Goal: Information Seeking & Learning: Compare options

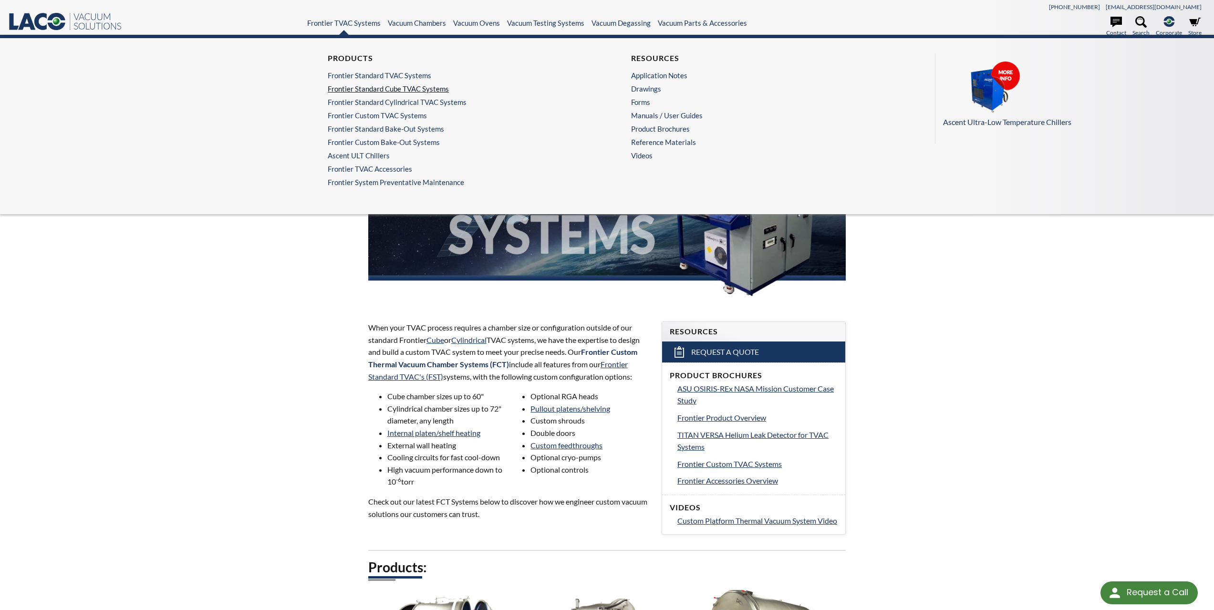
click at [380, 91] on link "Frontier Standard Cube TVAC Systems" at bounding box center [453, 88] width 250 height 9
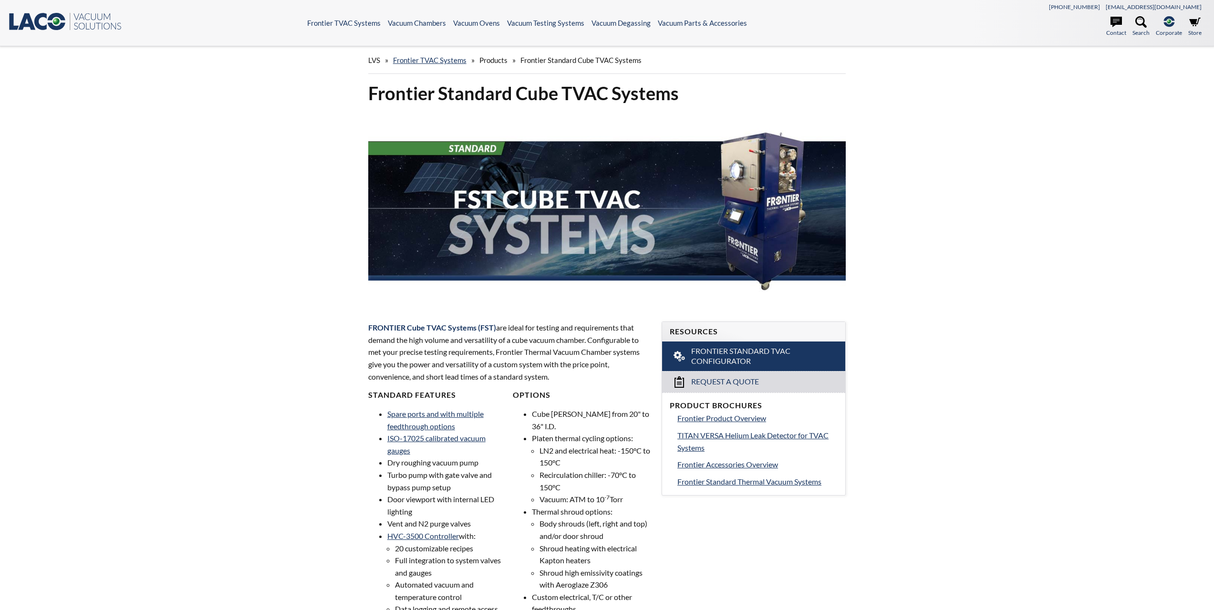
select select "Language Translate Widget"
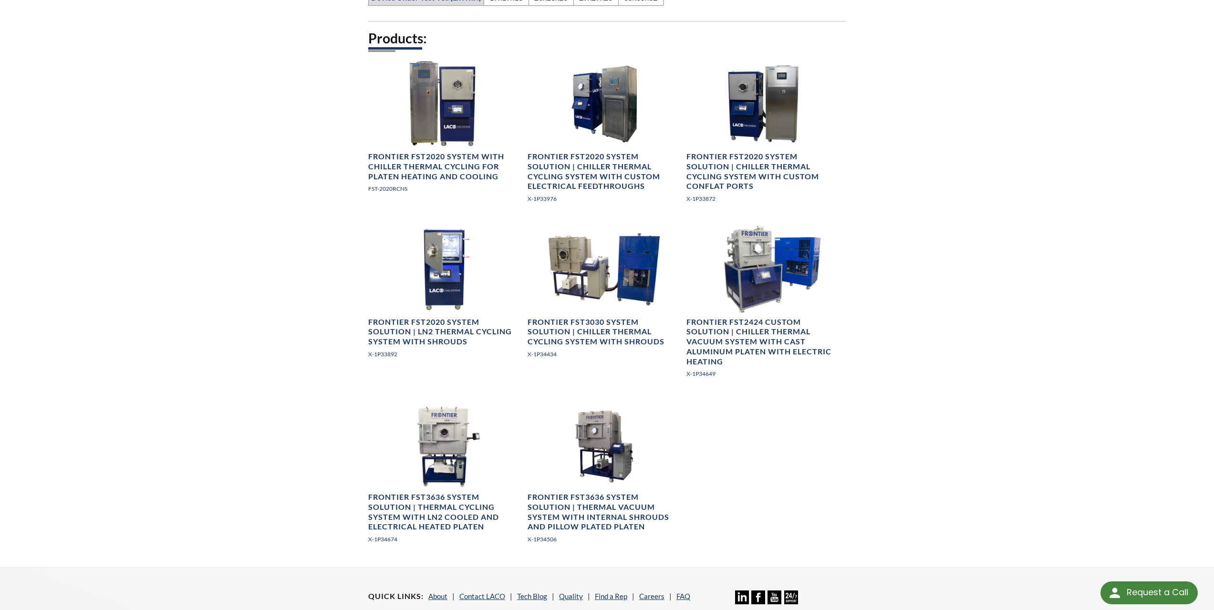
scroll to position [716, 0]
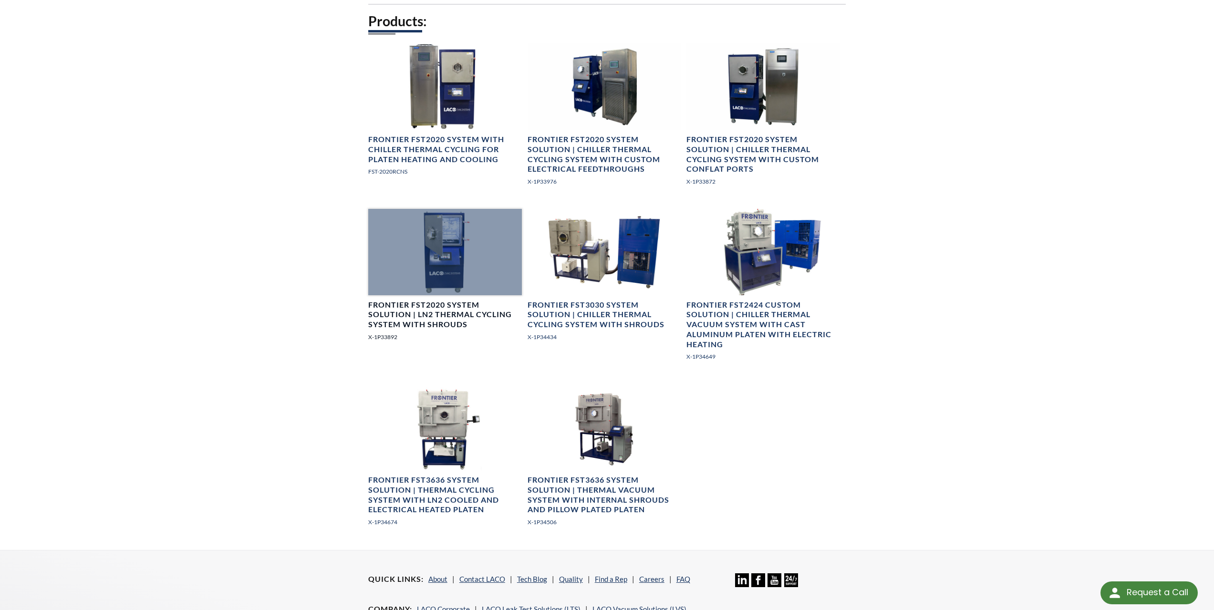
click at [430, 315] on h4 "Frontier FST2020 System Solution | LN2 Thermal Cycling System with Shrouds" at bounding box center [445, 315] width 154 height 30
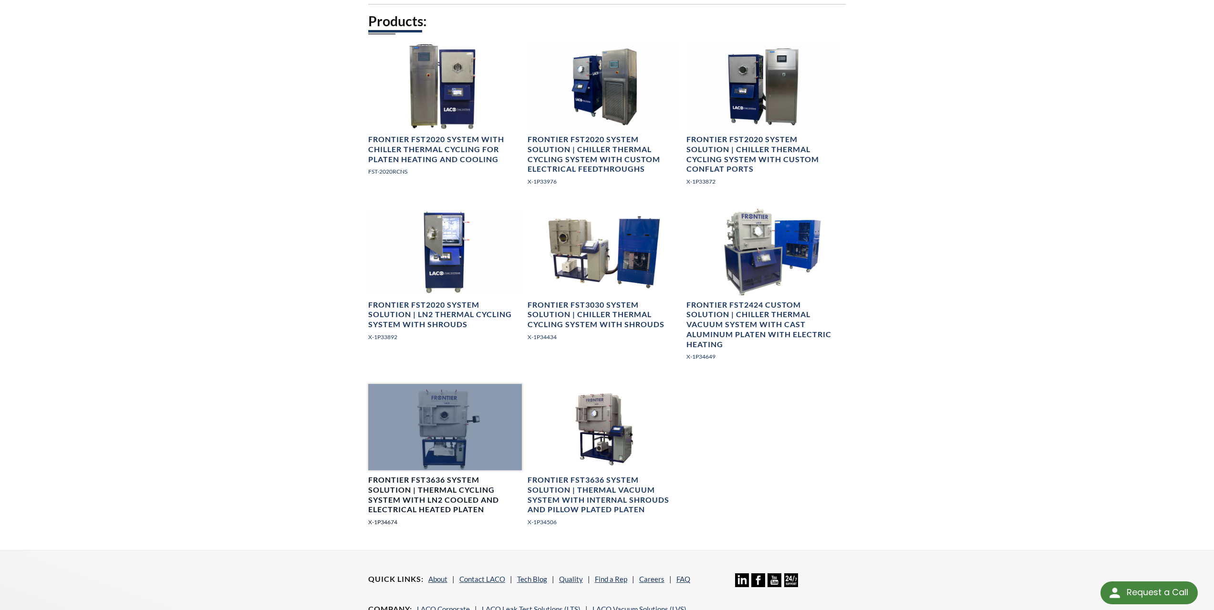
click at [452, 499] on h4 "Frontier FST3636 System Solution | Thermal Cycling System with LN2 Cooled and E…" at bounding box center [445, 495] width 154 height 40
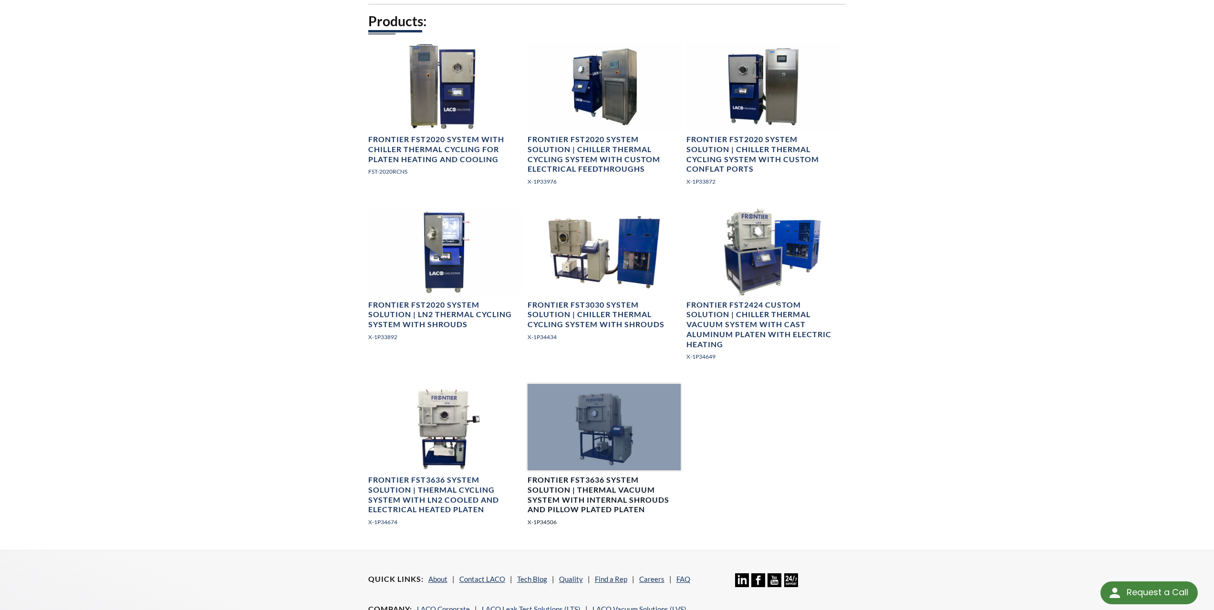
click at [613, 445] on div at bounding box center [605, 427] width 154 height 86
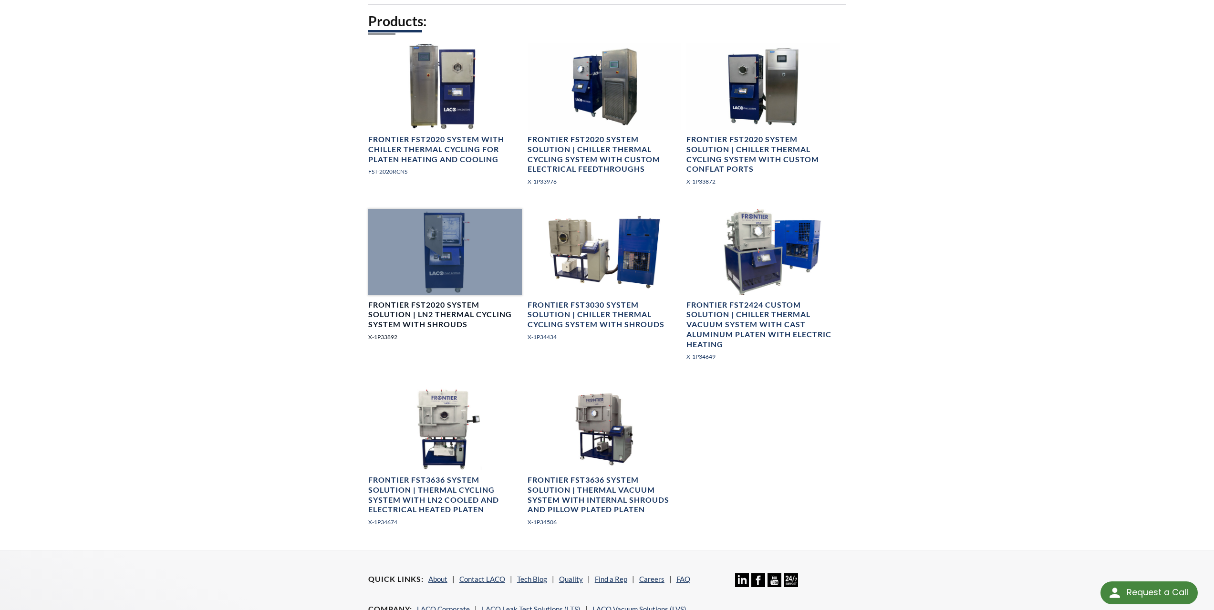
click at [436, 254] on div at bounding box center [445, 252] width 154 height 86
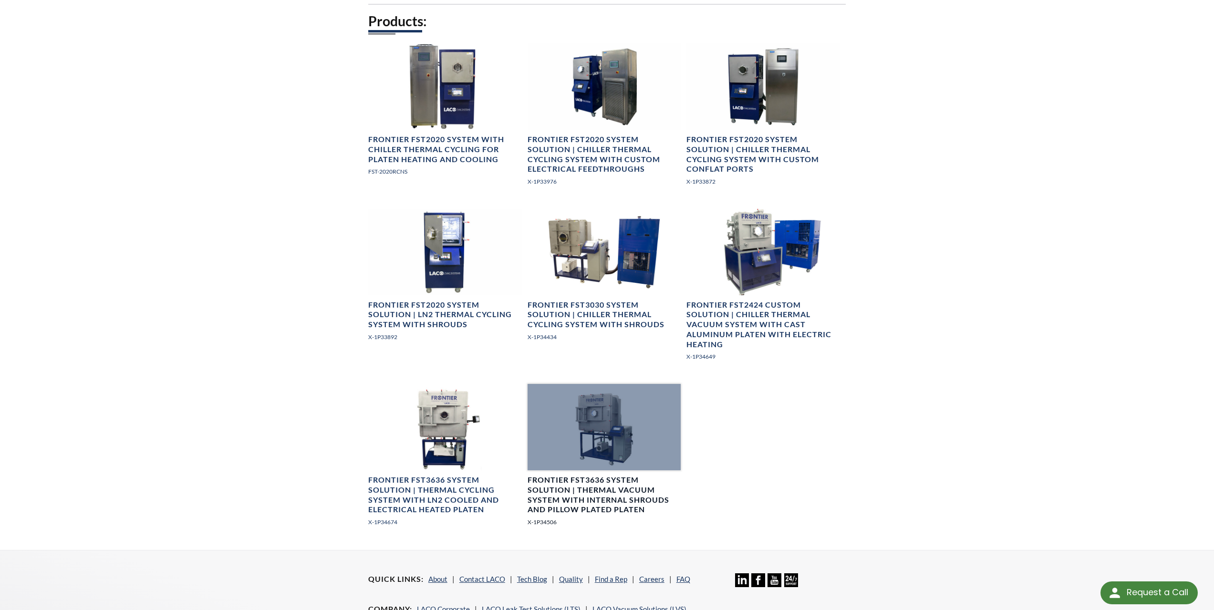
click at [600, 434] on div at bounding box center [605, 427] width 154 height 86
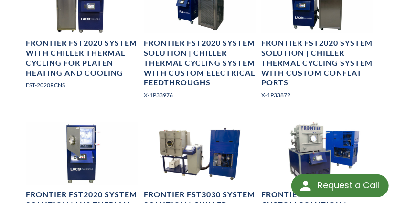
scroll to position [947, 0]
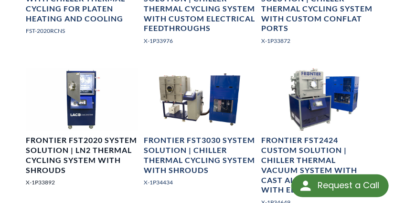
click at [88, 96] on img at bounding box center [82, 99] width 112 height 63
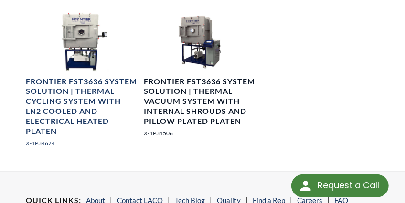
scroll to position [1168, 0]
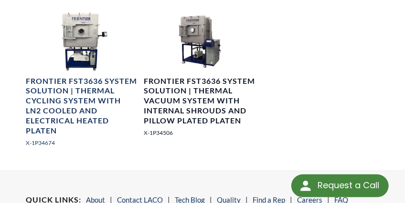
click at [191, 32] on img at bounding box center [200, 40] width 112 height 63
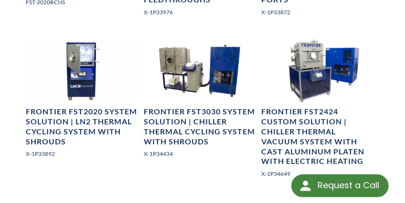
scroll to position [974, 0]
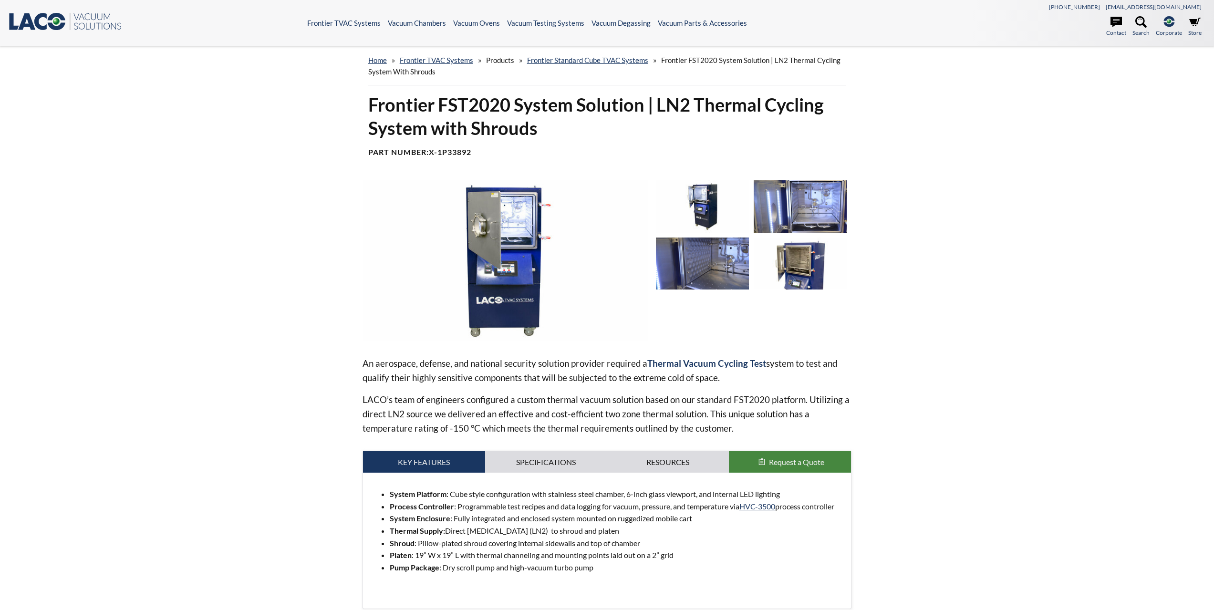
select select "Language Translate Widget"
click at [712, 270] on img at bounding box center [702, 264] width 93 height 52
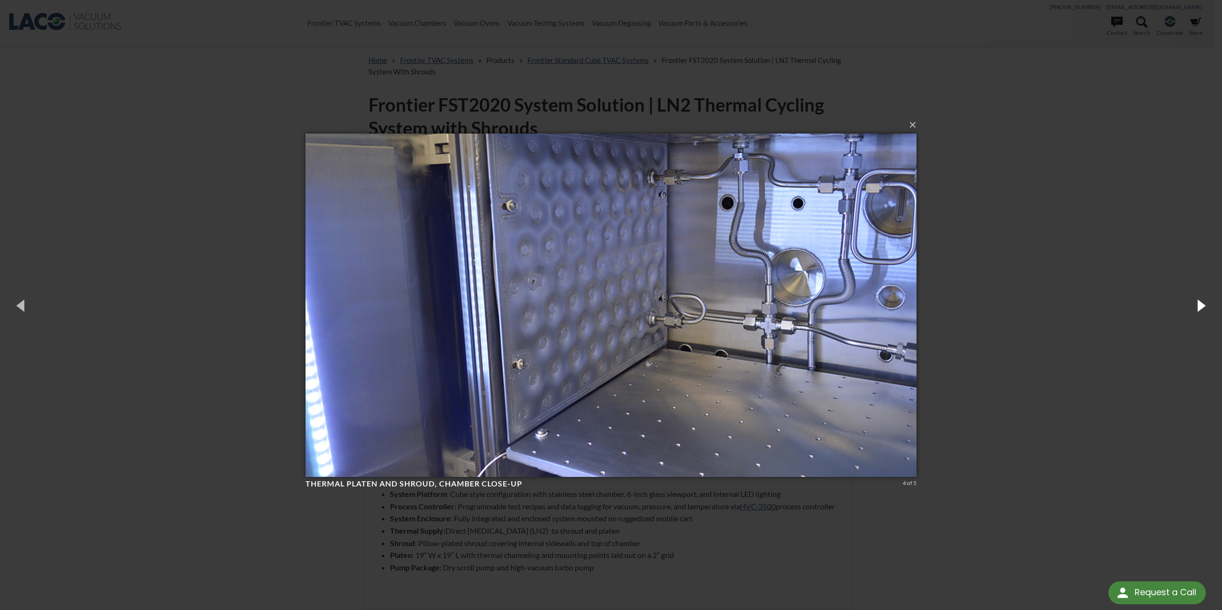
click at [1196, 306] on button "button" at bounding box center [1200, 305] width 43 height 52
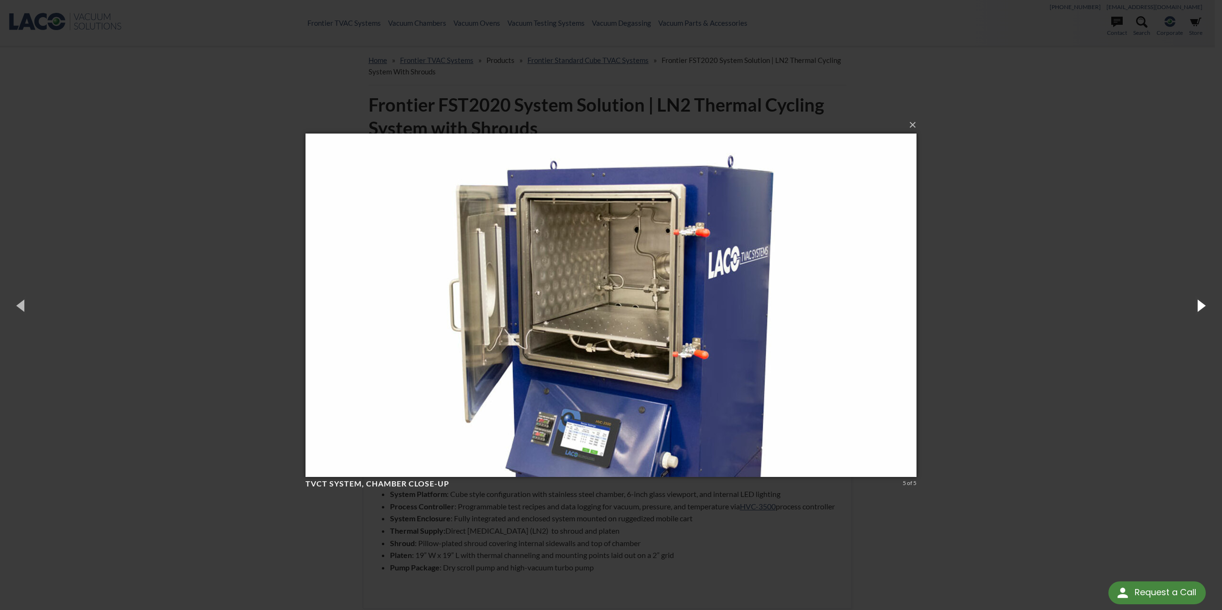
click at [1198, 304] on button "button" at bounding box center [1200, 305] width 43 height 52
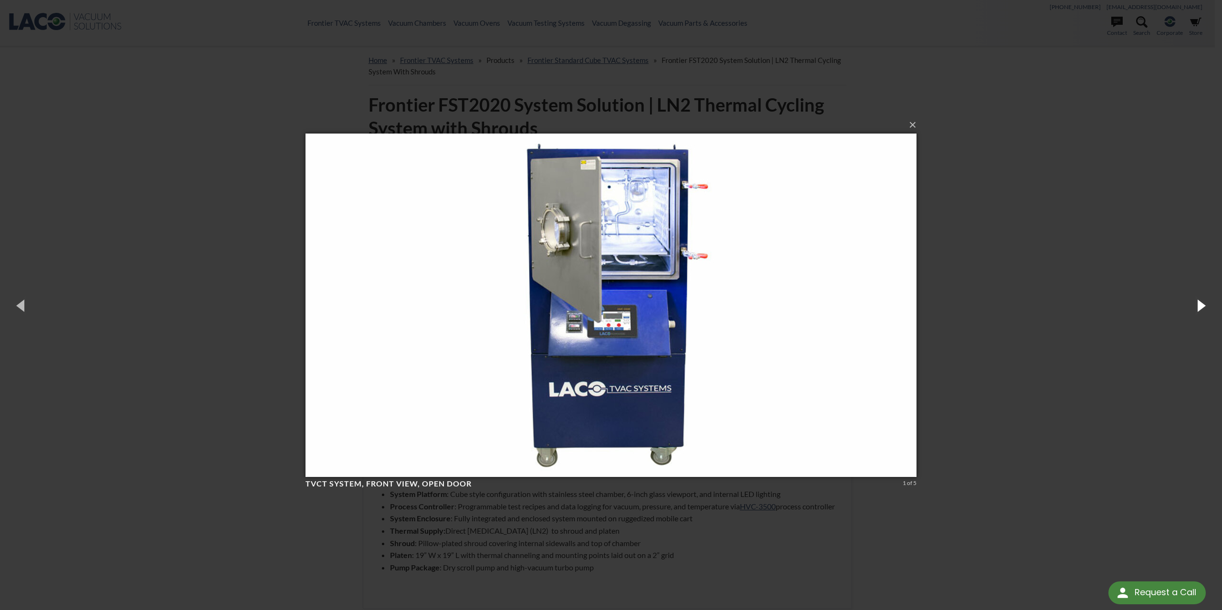
click at [1198, 304] on button "button" at bounding box center [1200, 305] width 43 height 52
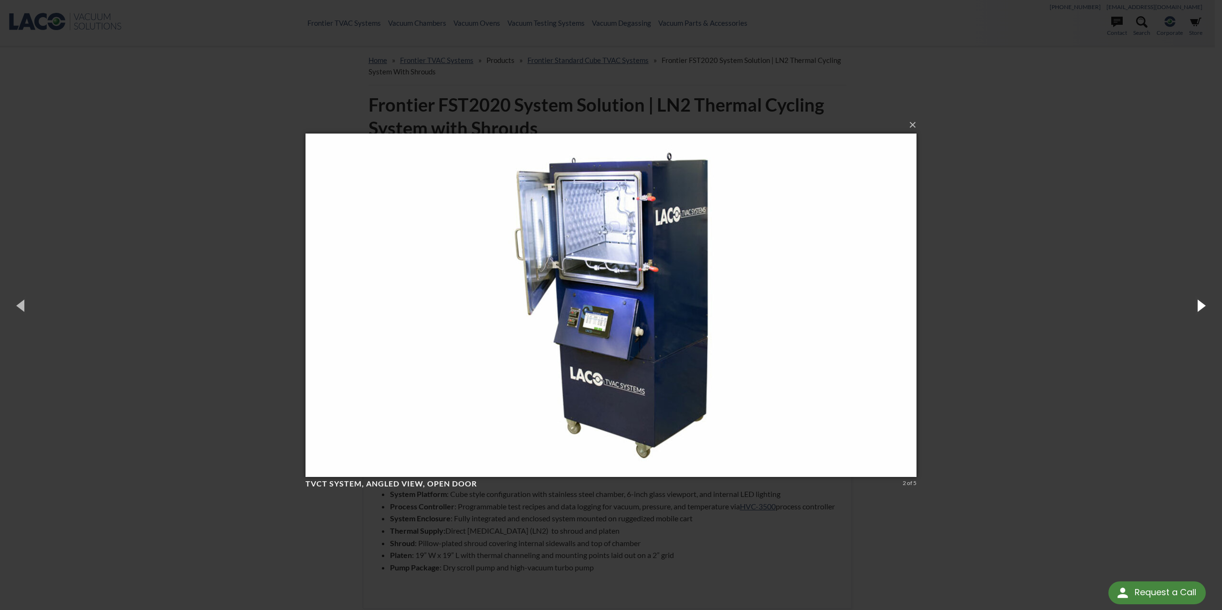
click at [1198, 304] on button "button" at bounding box center [1200, 305] width 43 height 52
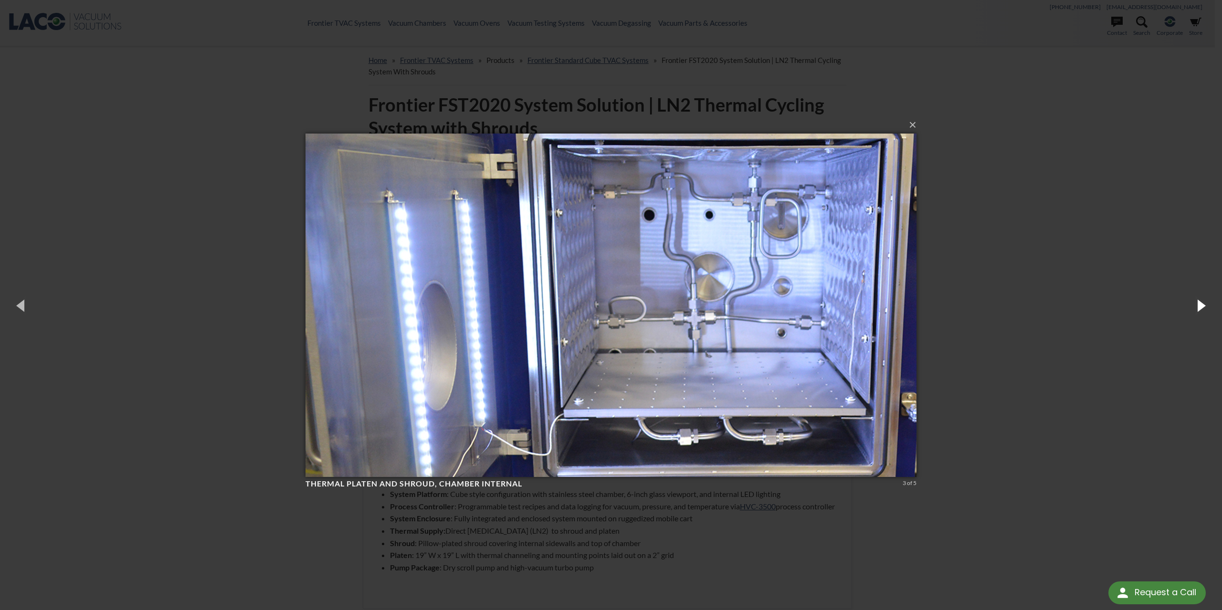
click at [1198, 307] on button "button" at bounding box center [1200, 305] width 43 height 52
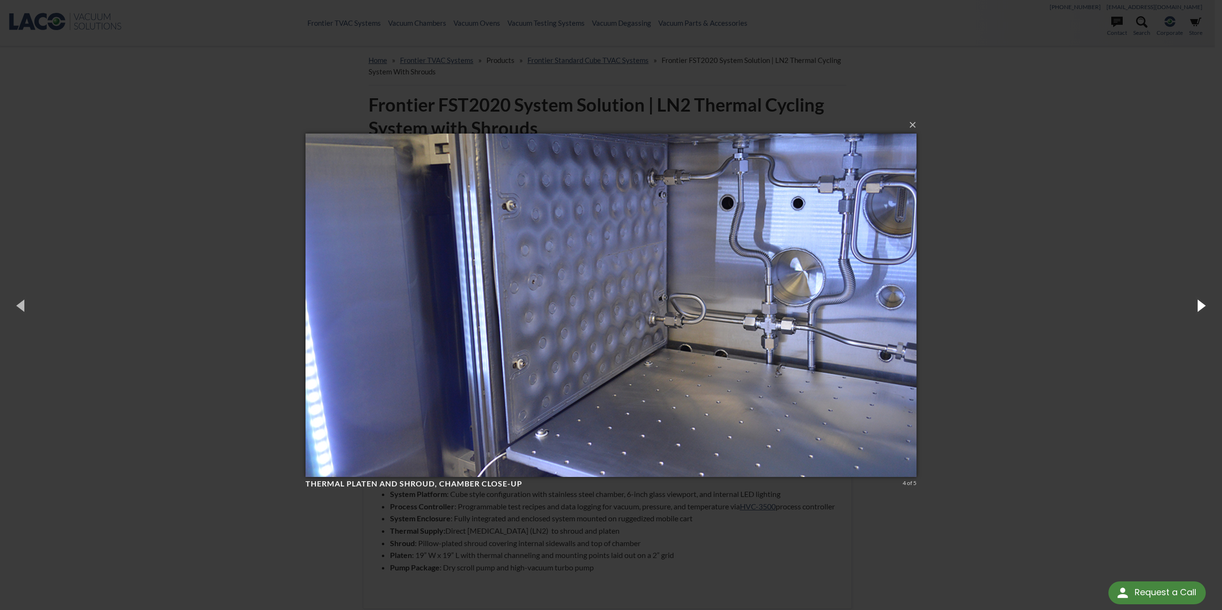
click at [1198, 307] on button "button" at bounding box center [1200, 305] width 43 height 52
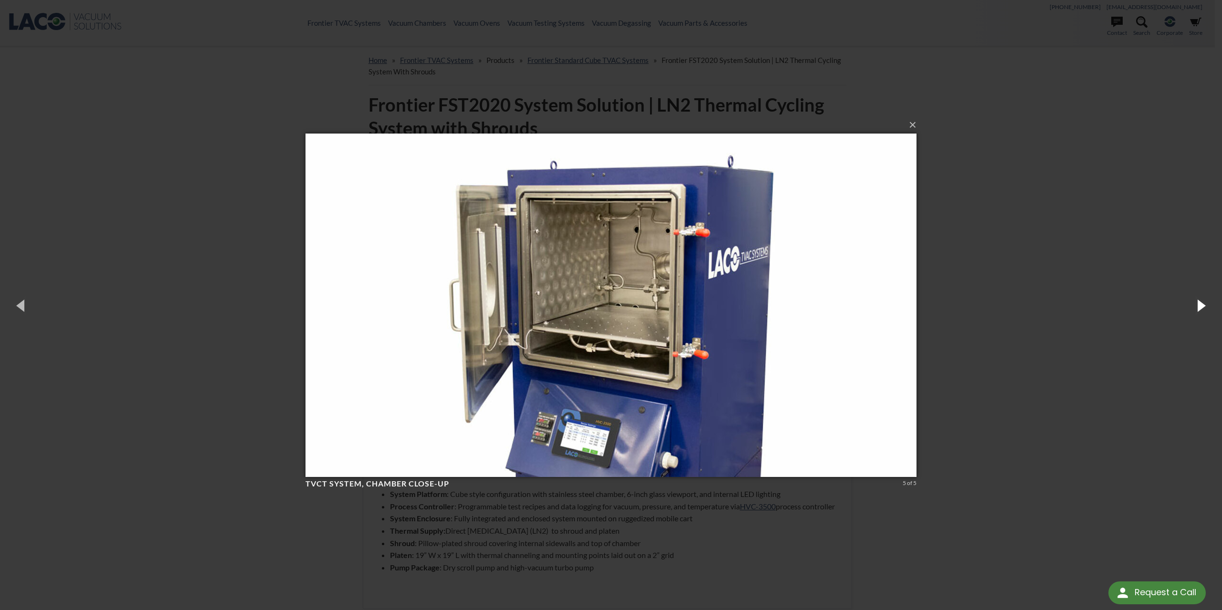
click at [1199, 308] on button "button" at bounding box center [1200, 305] width 43 height 52
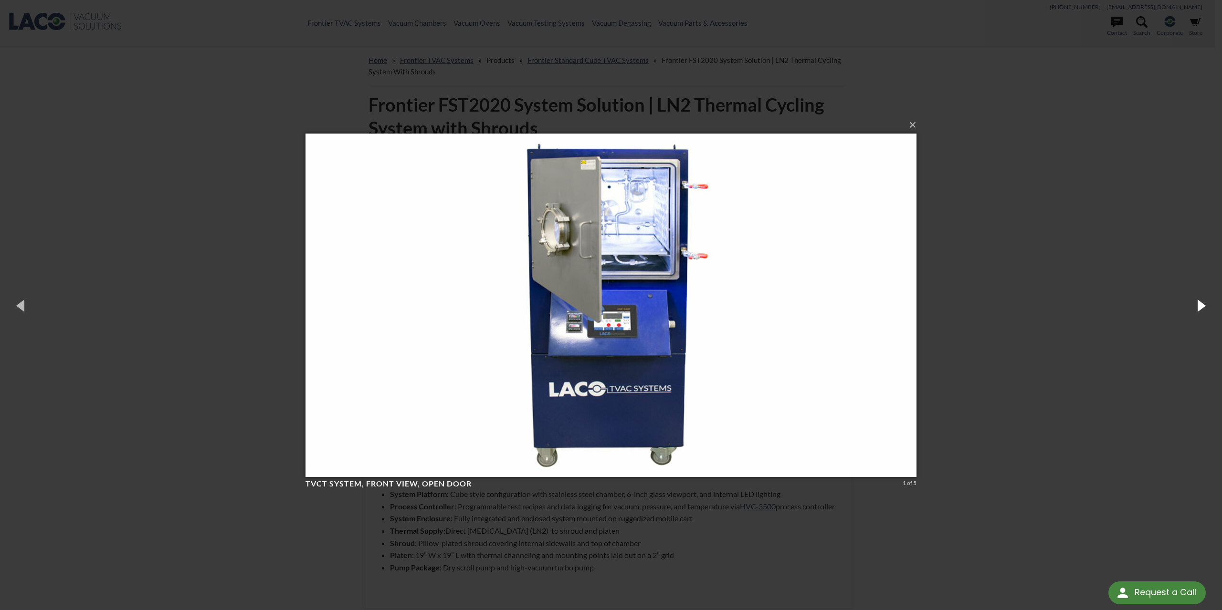
click at [1199, 308] on button "button" at bounding box center [1200, 305] width 43 height 52
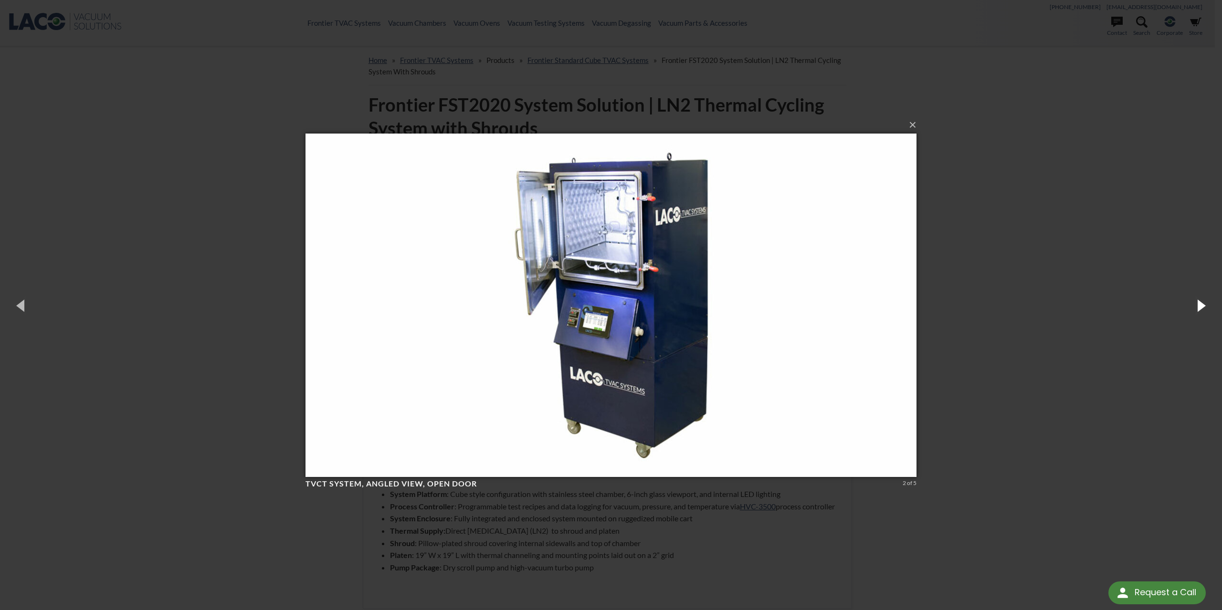
click at [1201, 302] on button "button" at bounding box center [1200, 305] width 43 height 52
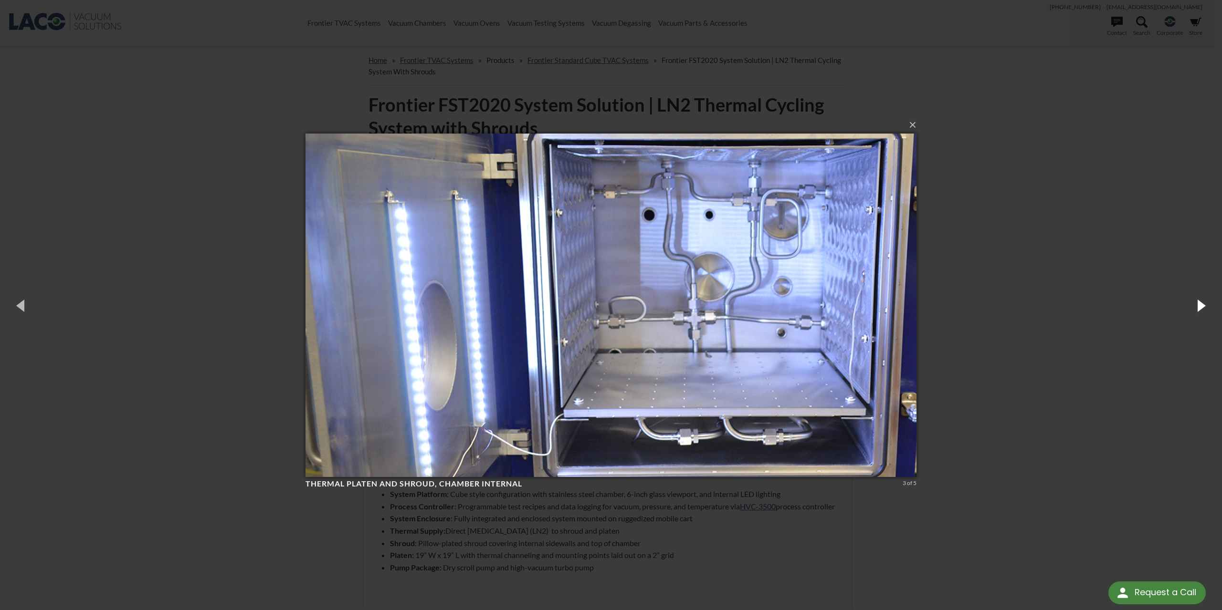
click at [1200, 305] on button "button" at bounding box center [1200, 305] width 43 height 52
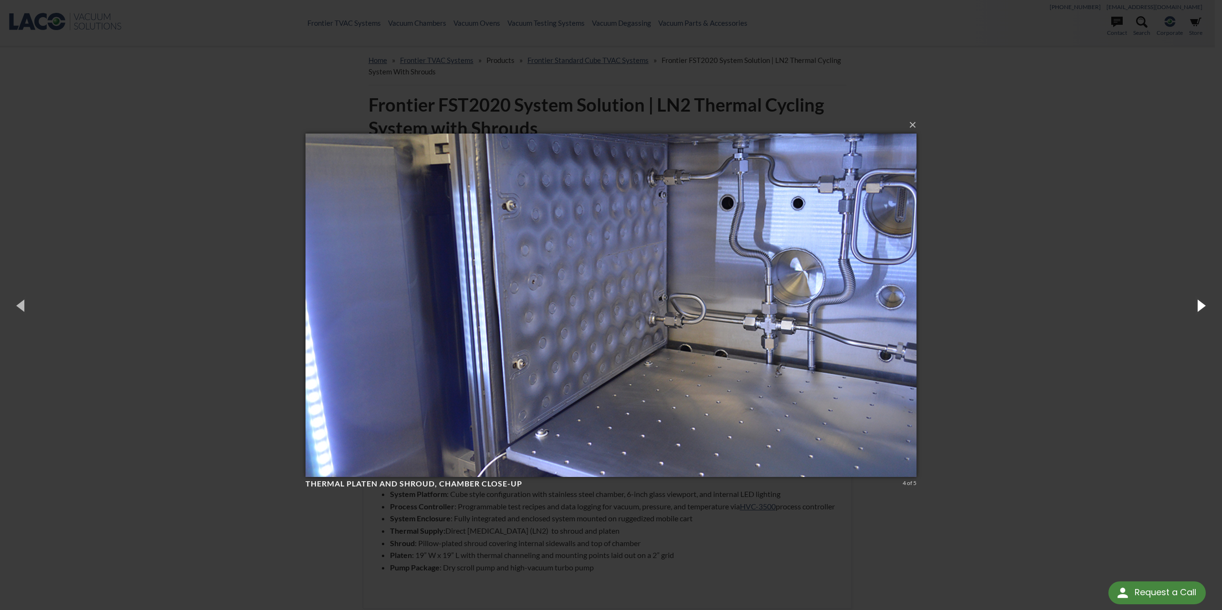
click at [1200, 305] on button "button" at bounding box center [1200, 305] width 43 height 52
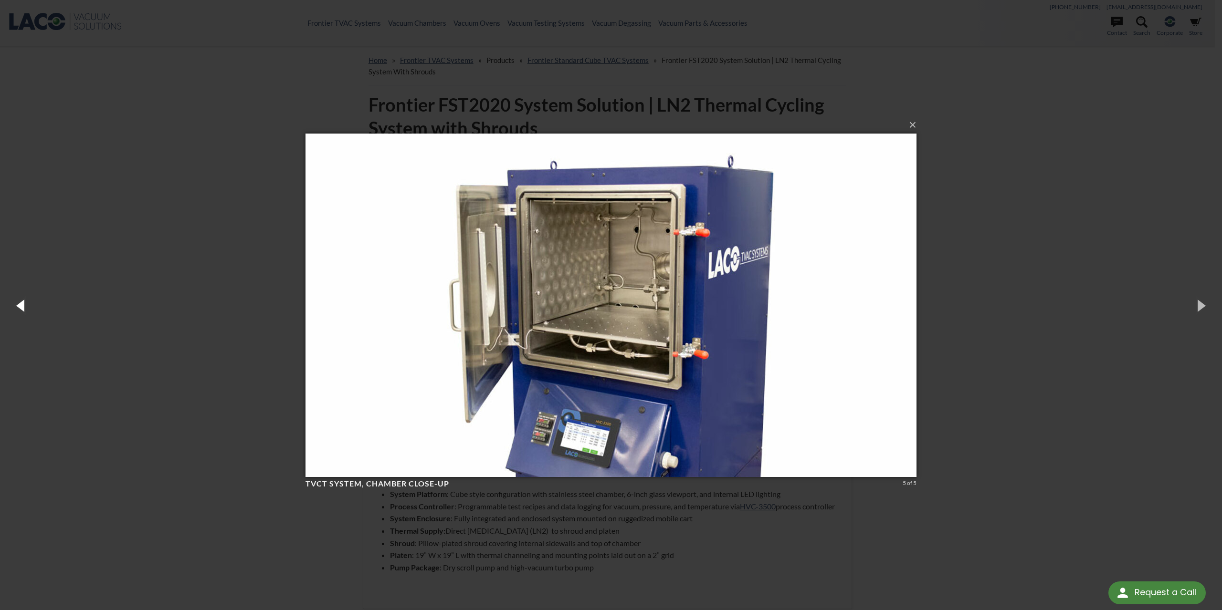
click at [24, 304] on button "button" at bounding box center [21, 305] width 43 height 52
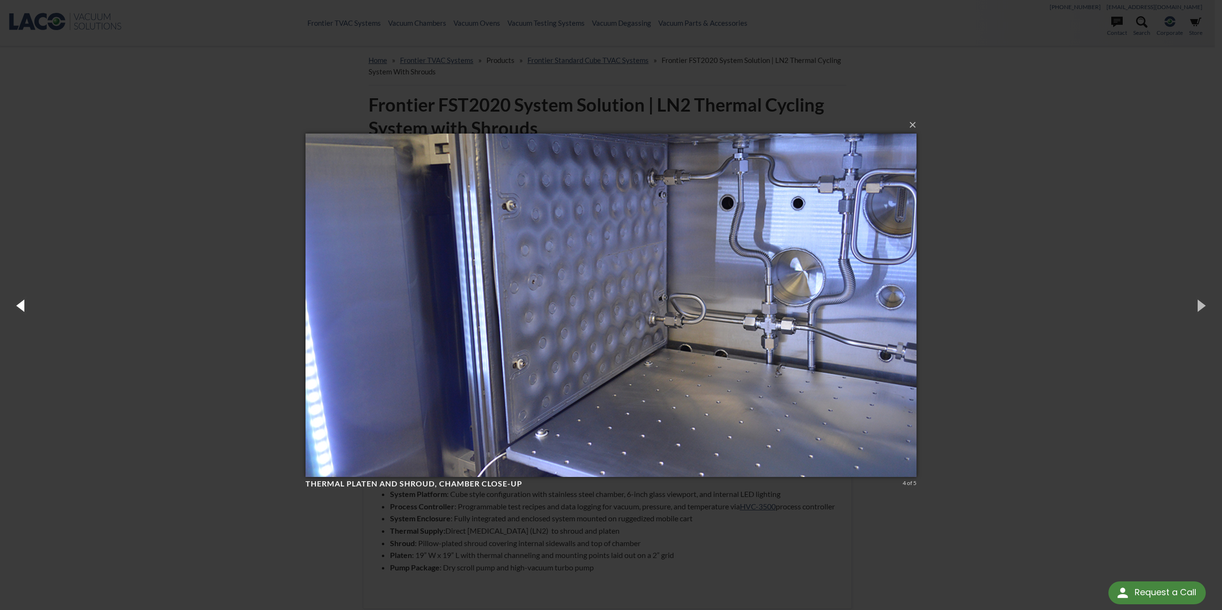
click at [24, 304] on button "button" at bounding box center [21, 305] width 43 height 52
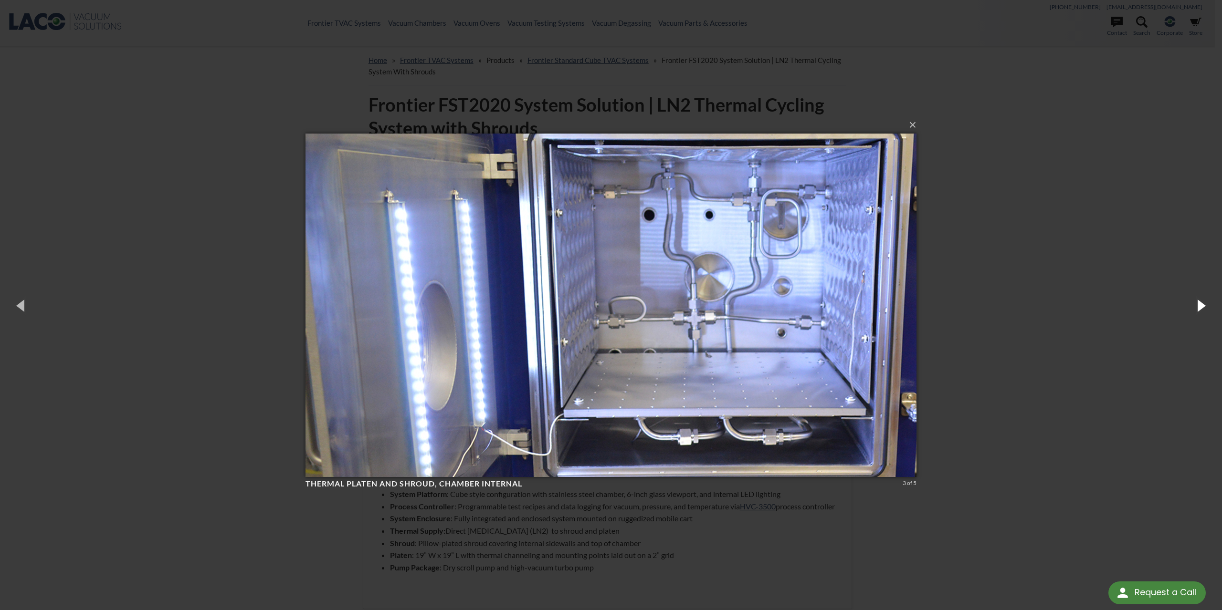
click at [1197, 305] on button "button" at bounding box center [1200, 305] width 43 height 52
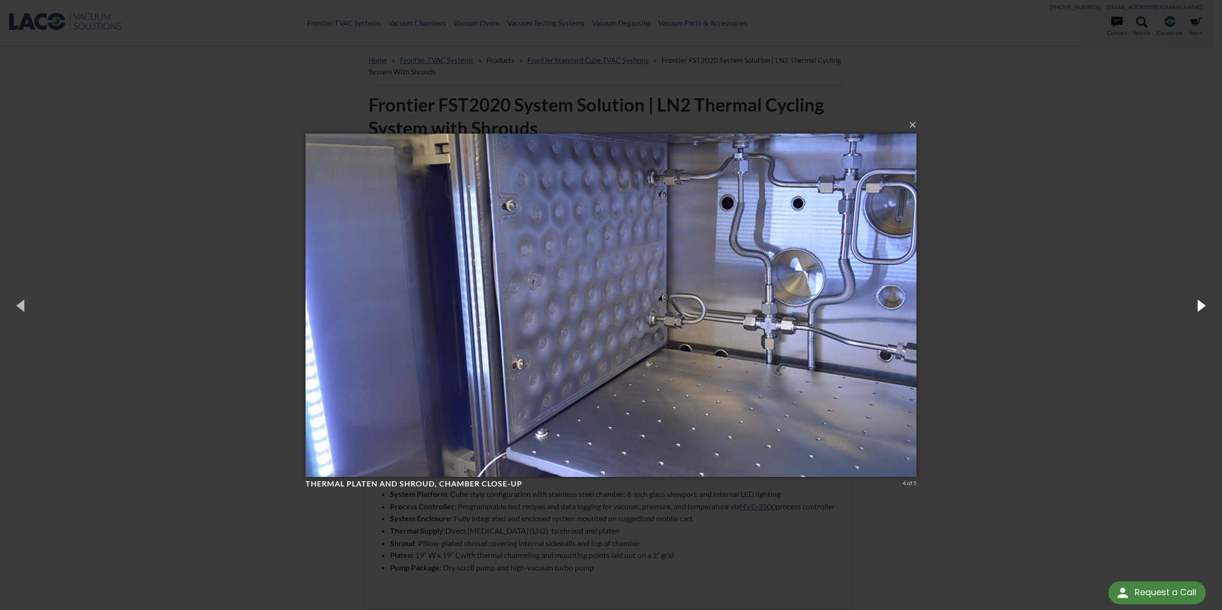
click at [1197, 305] on button "button" at bounding box center [1200, 305] width 43 height 52
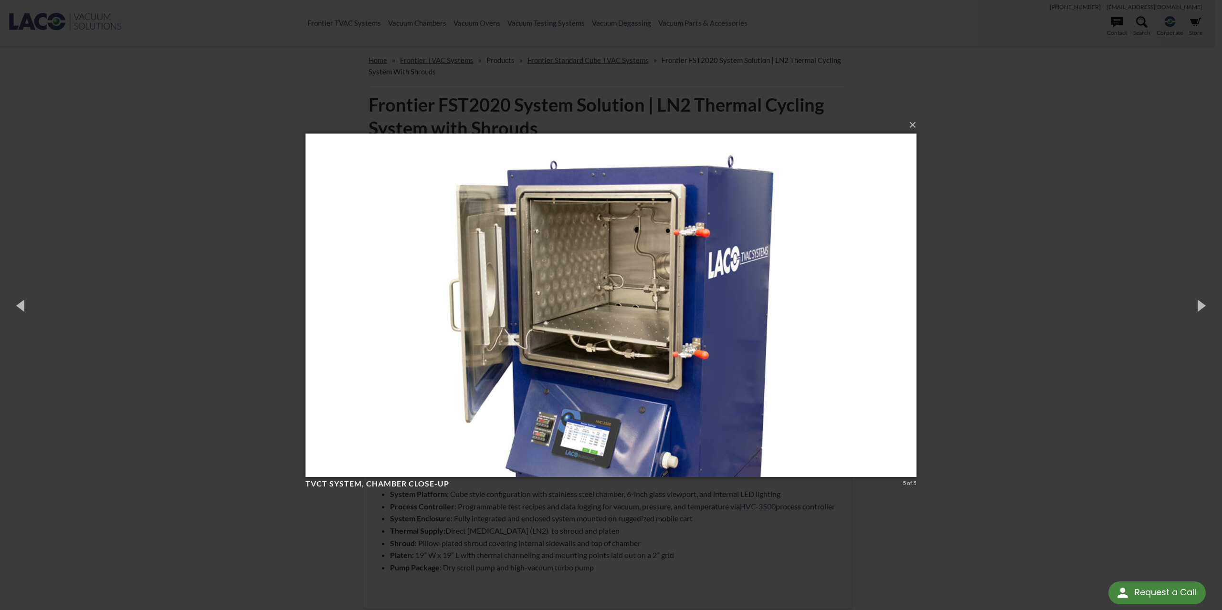
click at [1088, 219] on div "× TVCT System, chamber close-up 5 of 5 Loading..." at bounding box center [611, 305] width 1222 height 610
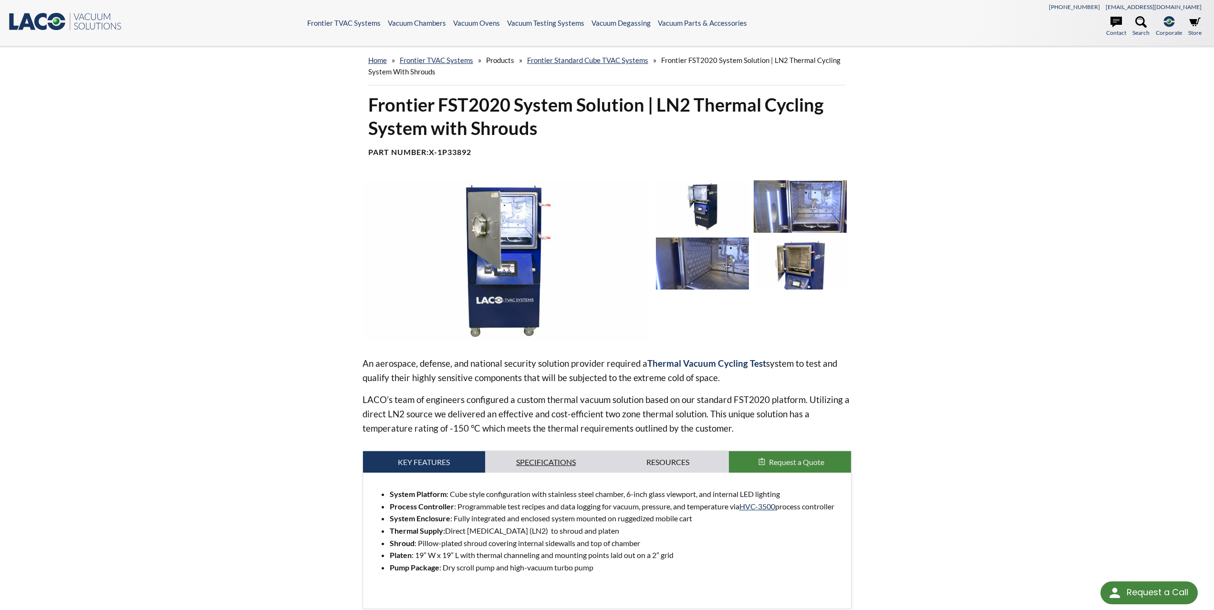
click at [528, 464] on link "Specifications" at bounding box center [546, 462] width 122 height 22
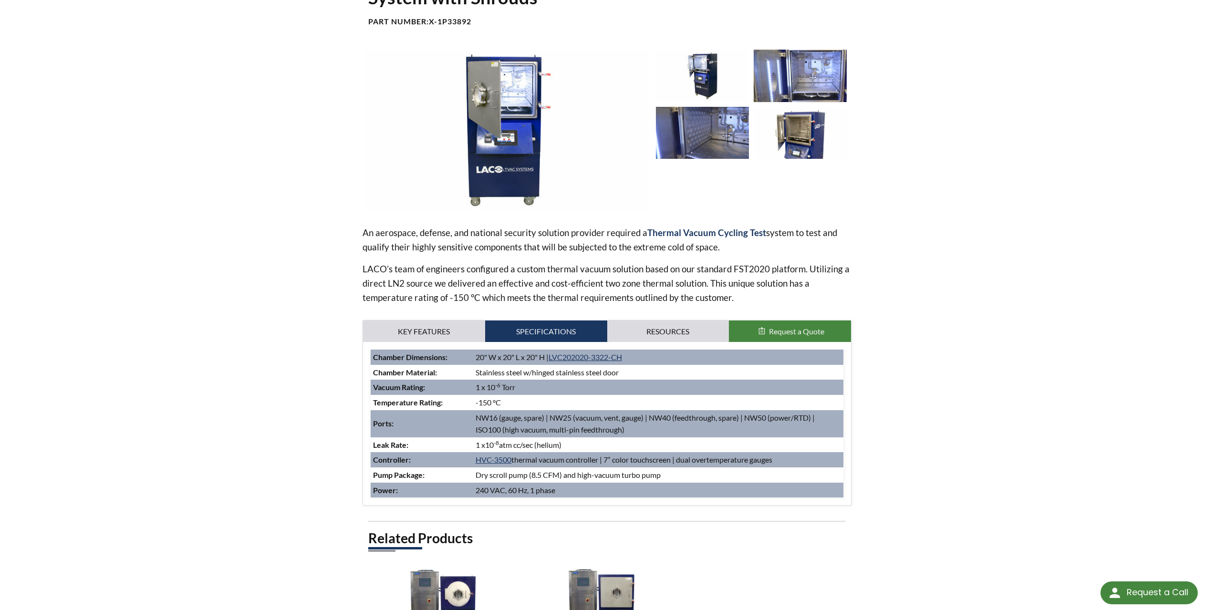
scroll to position [143, 0]
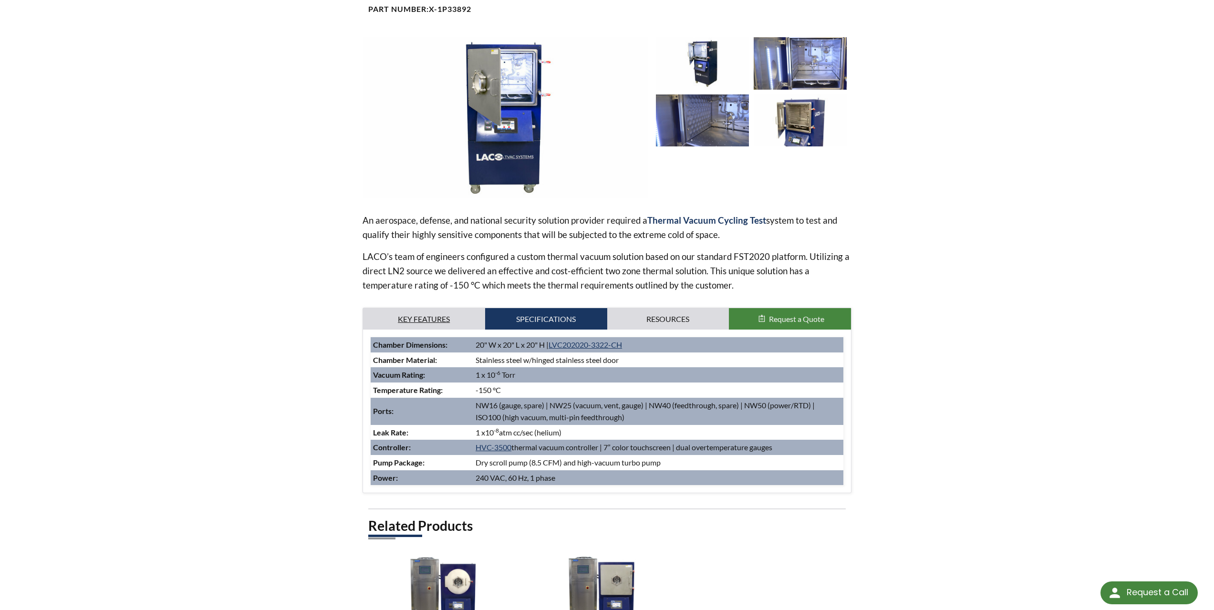
click at [415, 319] on link "Key Features" at bounding box center [424, 319] width 122 height 22
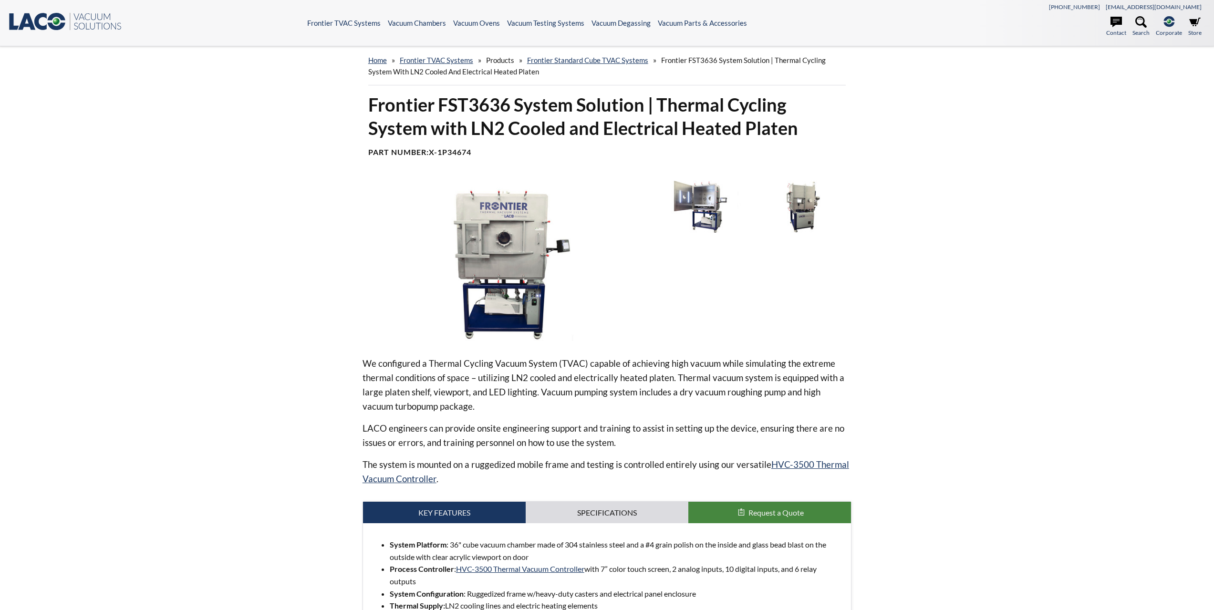
select select "Language Translate Widget"
click at [710, 202] on img at bounding box center [702, 206] width 93 height 52
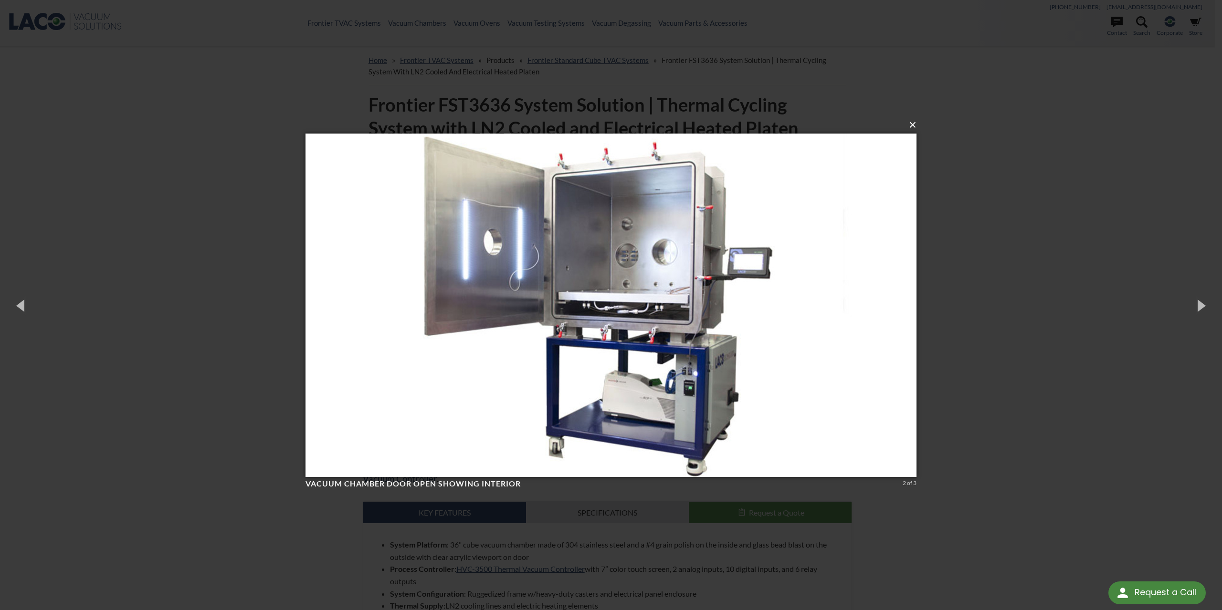
click at [915, 127] on button "×" at bounding box center [613, 125] width 611 height 21
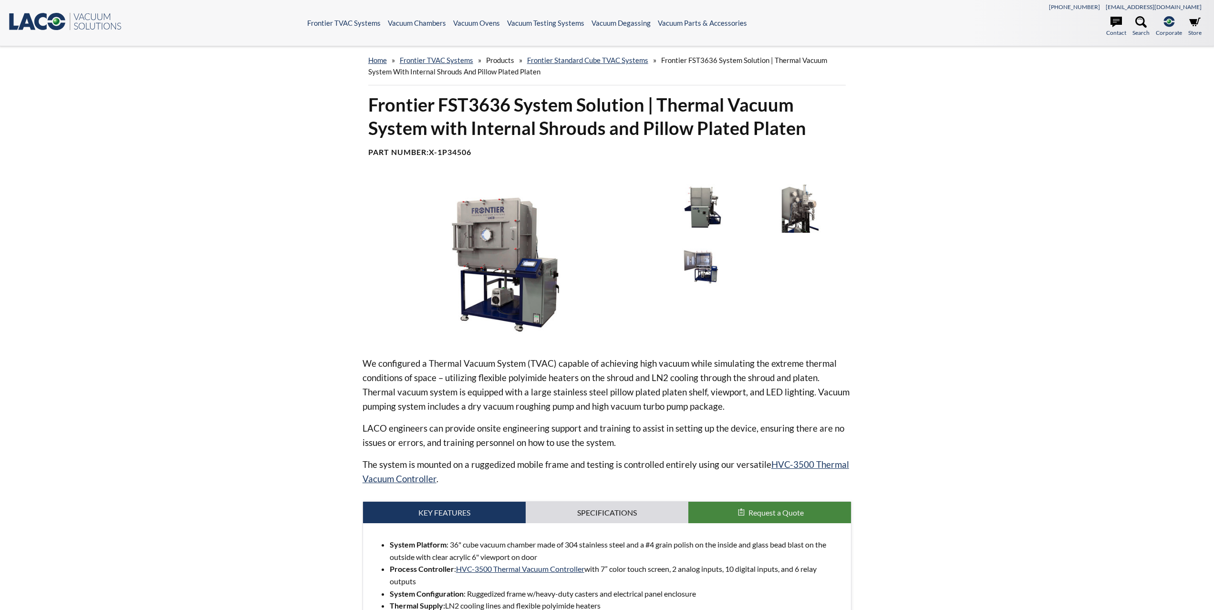
select select "Language Translate Widget"
click at [709, 263] on img at bounding box center [702, 264] width 93 height 52
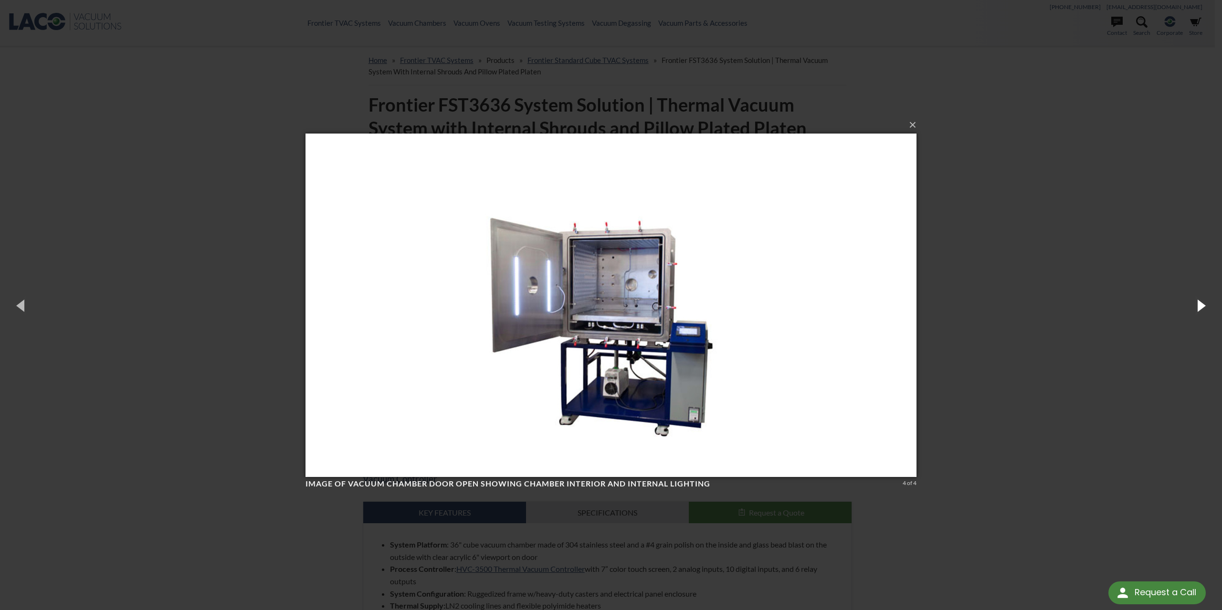
click at [1204, 308] on button "button" at bounding box center [1200, 305] width 43 height 52
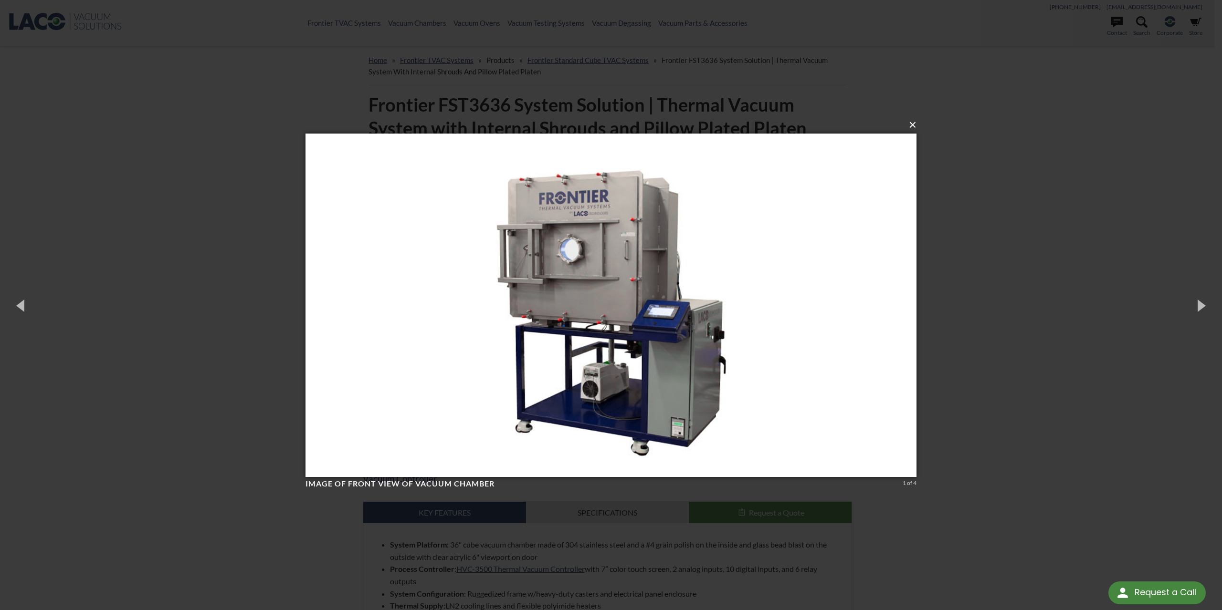
click at [914, 126] on button "×" at bounding box center [613, 125] width 611 height 21
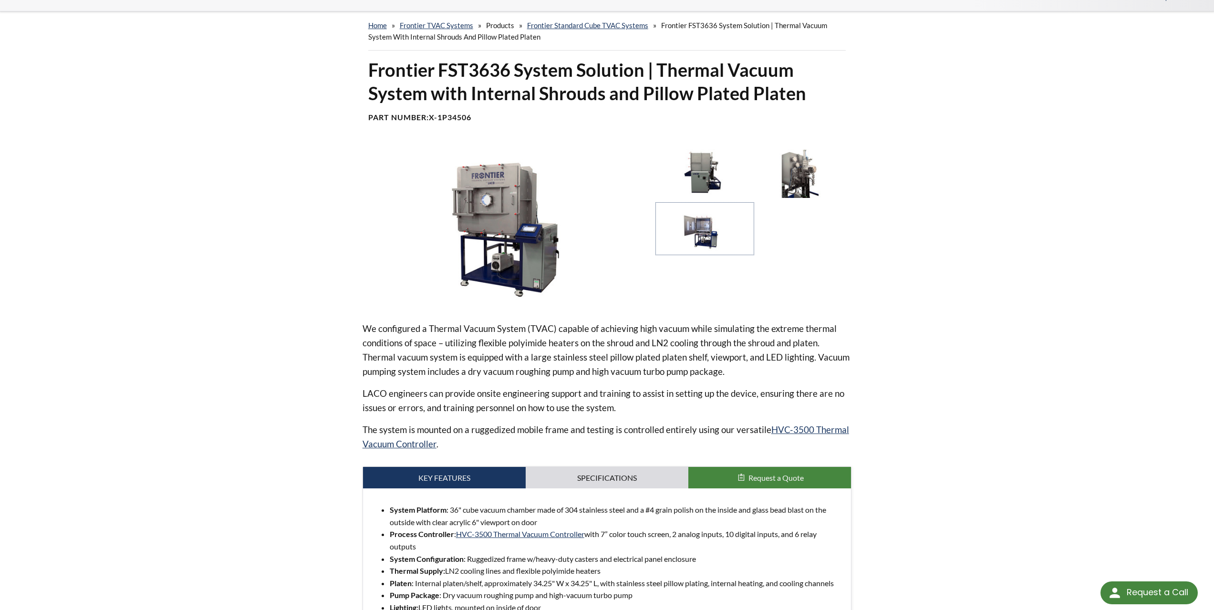
scroll to position [143, 0]
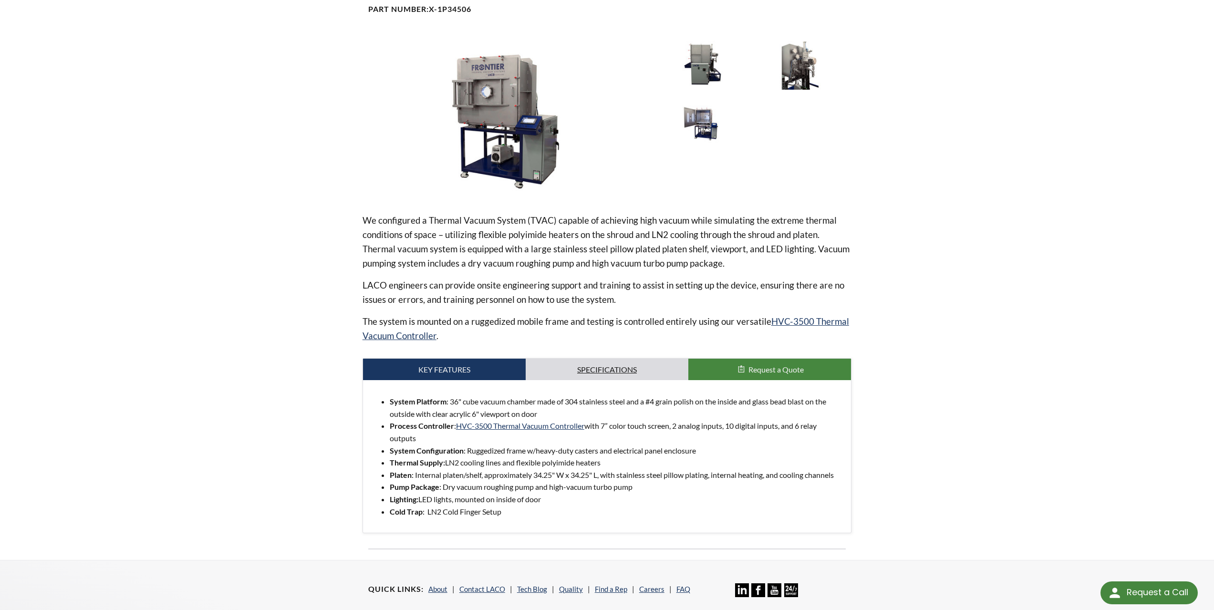
click at [607, 371] on link "Specifications" at bounding box center [607, 370] width 163 height 22
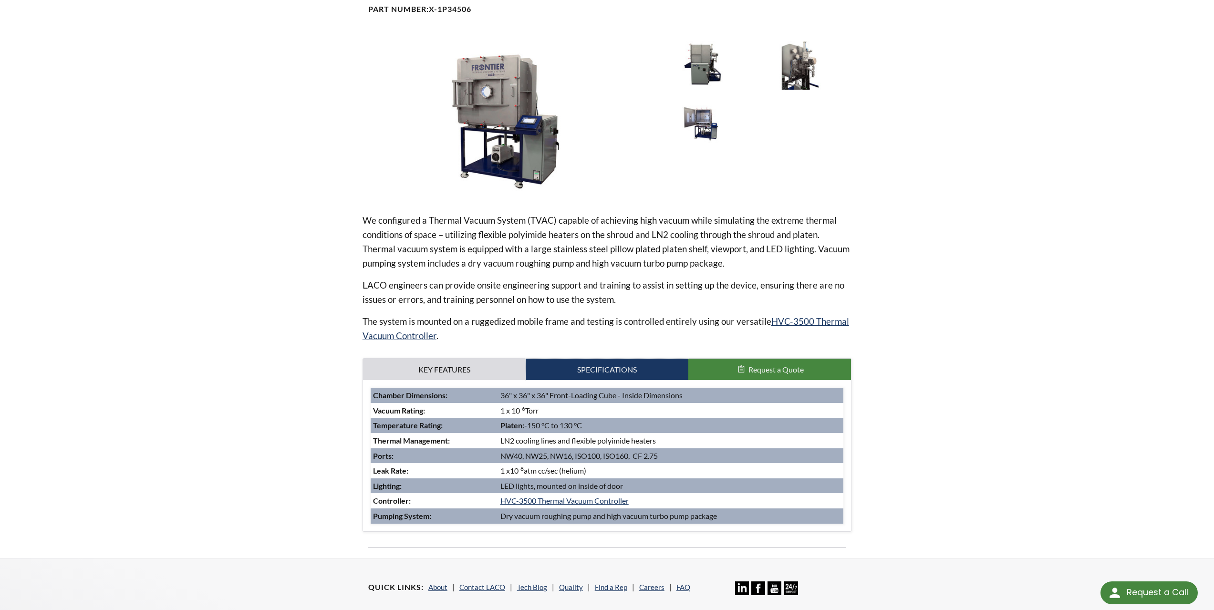
scroll to position [95, 0]
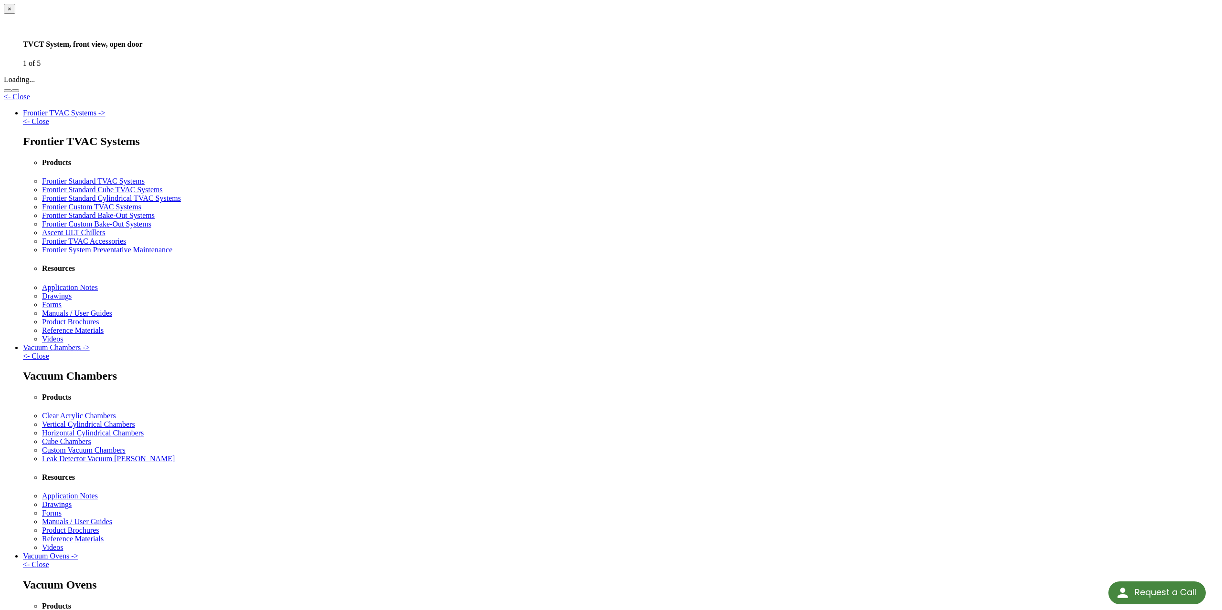
click at [19, 92] on button "button" at bounding box center [15, 90] width 8 height 3
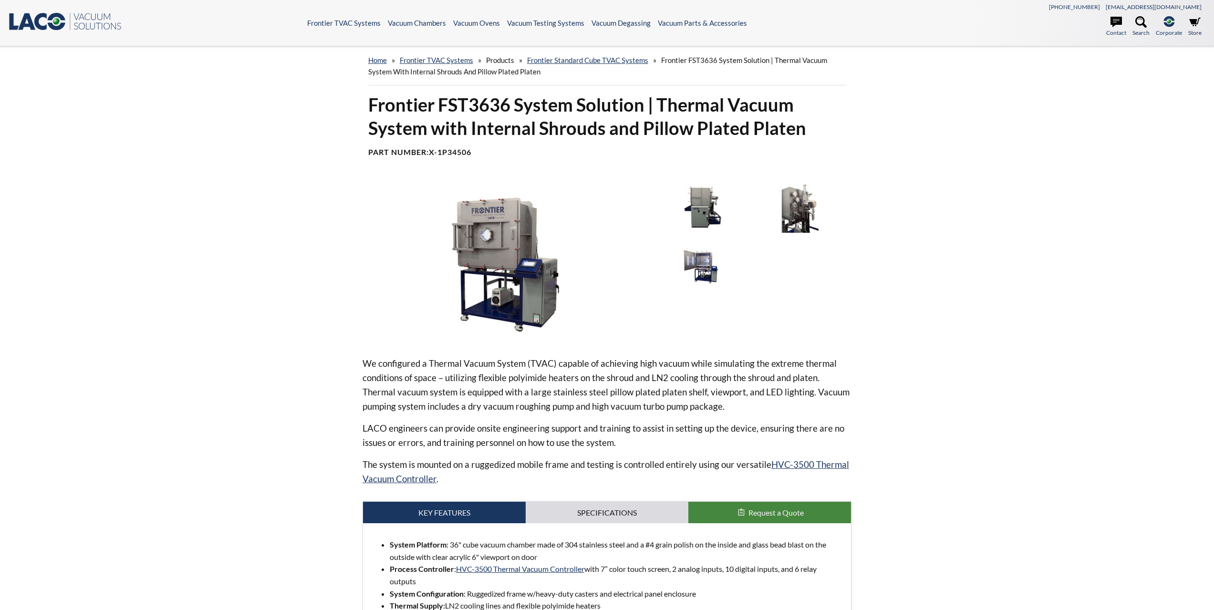
select select "Language Translate Widget"
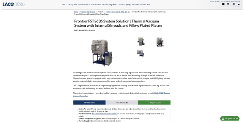
scroll to position [95, 0]
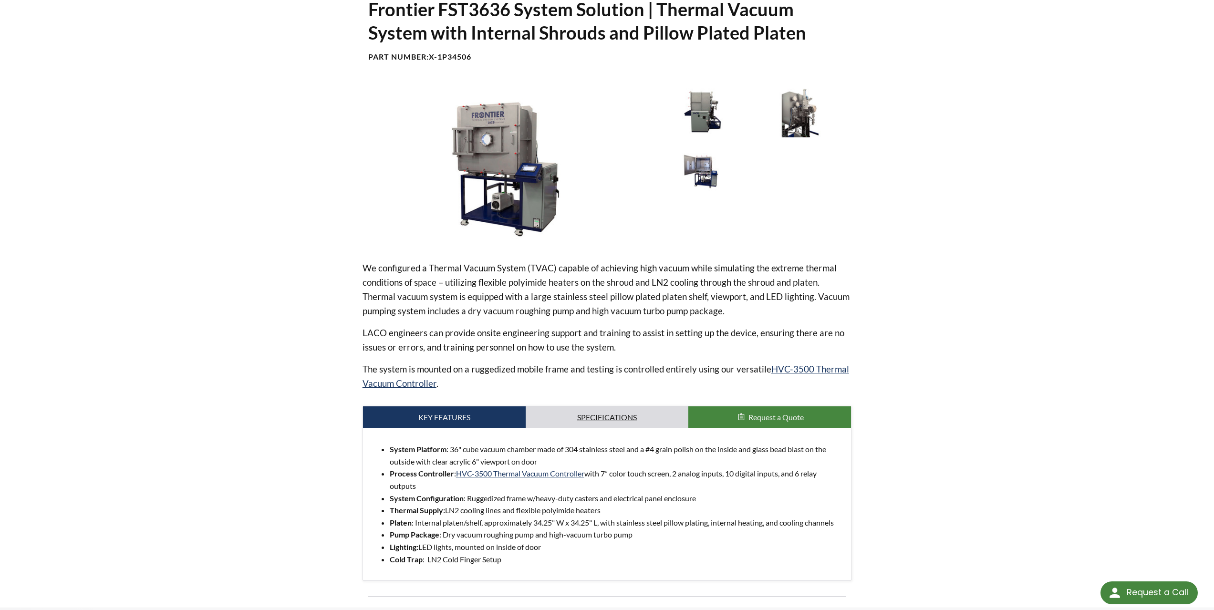
click at [603, 419] on link "Specifications" at bounding box center [607, 418] width 163 height 22
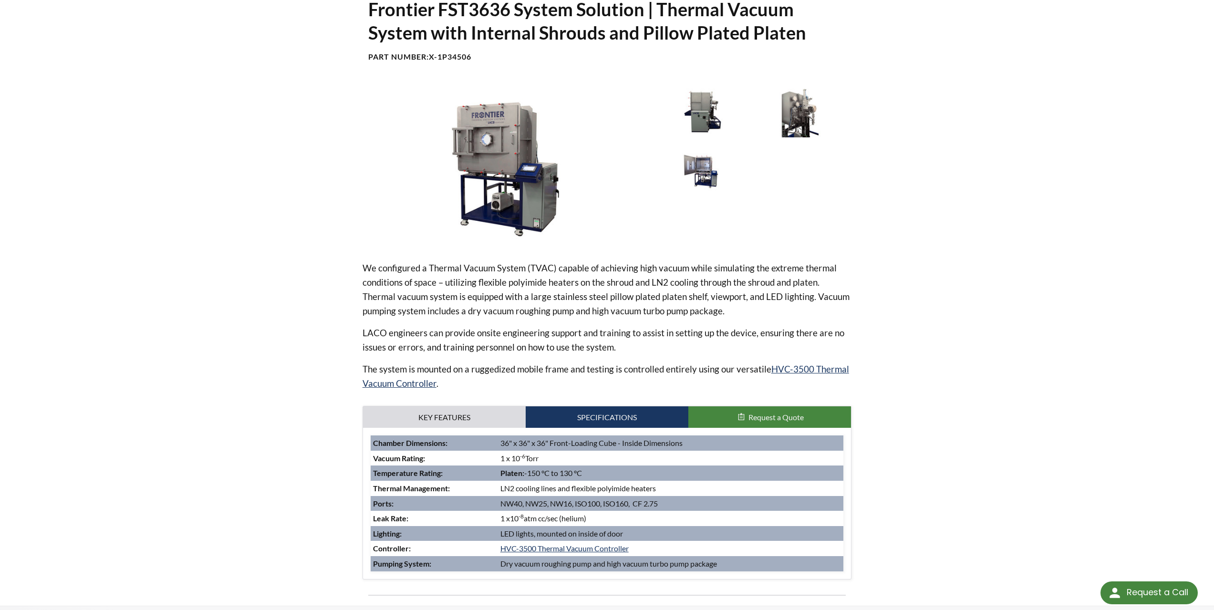
click at [703, 169] on img at bounding box center [702, 168] width 93 height 52
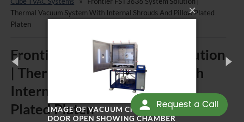
click at [150, 58] on img at bounding box center [122, 61] width 148 height 122
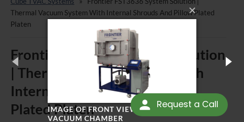
click at [225, 61] on button "button" at bounding box center [228, 61] width 32 height 40
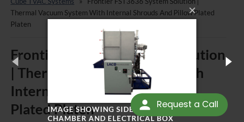
click at [227, 62] on button "button" at bounding box center [228, 61] width 32 height 40
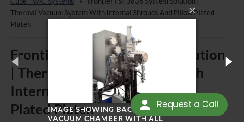
click at [226, 62] on button "button" at bounding box center [228, 61] width 32 height 40
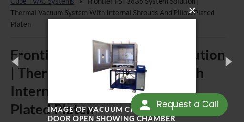
click at [192, 11] on button "×" at bounding box center [125, 10] width 148 height 21
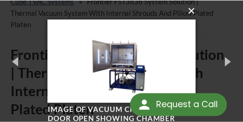
scroll to position [418, 0]
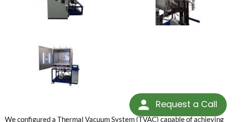
click at [164, 58] on div at bounding box center [121, 30] width 233 height 135
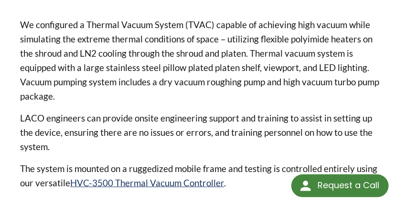
drag, startPoint x: 299, startPoint y: 114, endPoint x: 249, endPoint y: 94, distance: 53.6
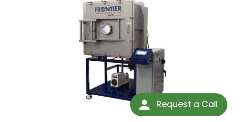
scroll to position [220, 0]
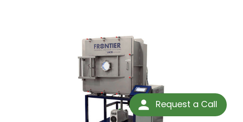
click at [137, 59] on img at bounding box center [121, 86] width 233 height 131
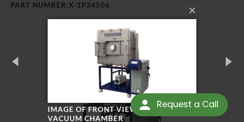
click at [205, 57] on div "× Image of front view of vacuum chamber 1 of 4 Loading..." at bounding box center [122, 61] width 244 height 122
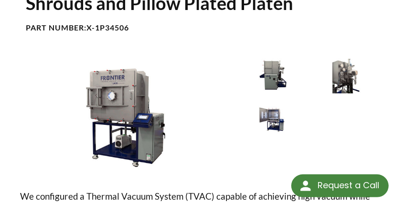
scroll to position [146, 0]
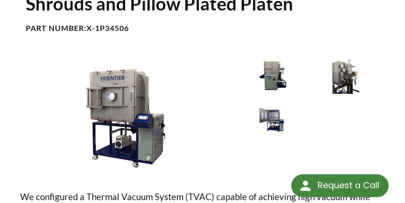
click at [274, 118] on img at bounding box center [273, 118] width 68 height 38
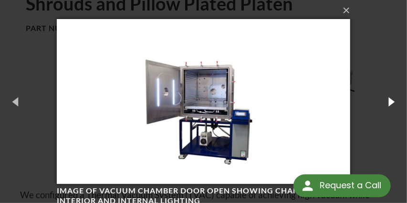
click at [387, 101] on button "button" at bounding box center [391, 102] width 32 height 40
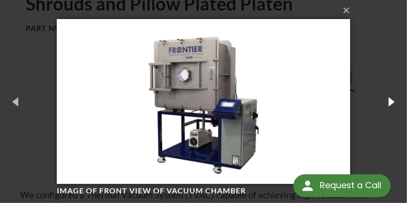
click at [387, 101] on button "button" at bounding box center [391, 102] width 32 height 40
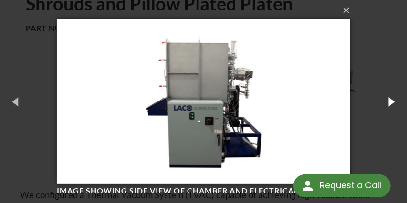
click at [387, 101] on button "button" at bounding box center [391, 102] width 32 height 40
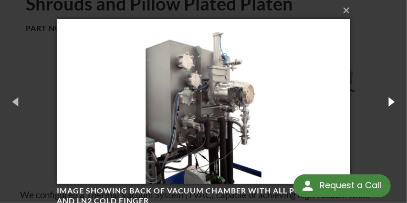
click at [387, 101] on button "button" at bounding box center [391, 102] width 32 height 40
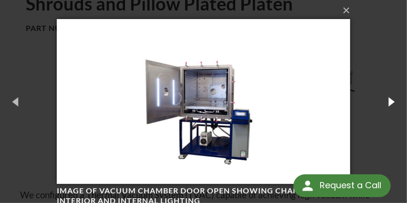
click at [389, 102] on button "button" at bounding box center [391, 102] width 32 height 40
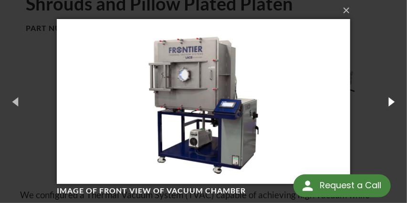
click at [389, 102] on button "button" at bounding box center [391, 102] width 32 height 40
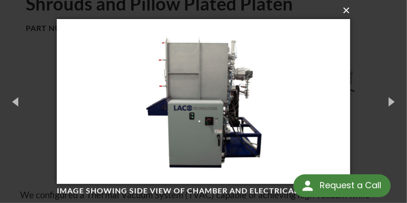
click at [345, 10] on button "×" at bounding box center [206, 10] width 293 height 21
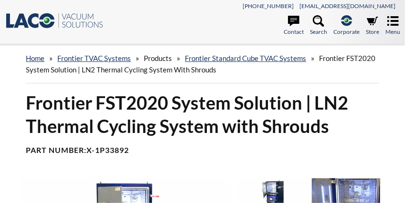
select select "Language Translate Widget"
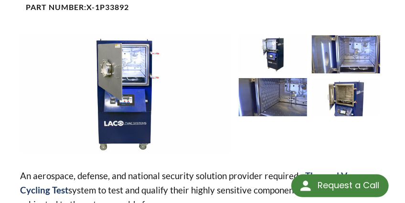
scroll to position [191, 0]
